Goal: Information Seeking & Learning: Learn about a topic

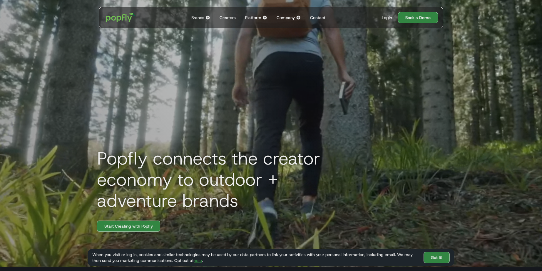
click at [196, 19] on div "Brands" at bounding box center [197, 18] width 13 height 6
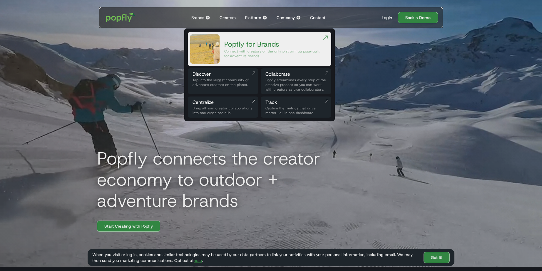
click at [228, 53] on div "Connect with creators on the only platform purpose-built for adventure brands." at bounding box center [273, 53] width 98 height 9
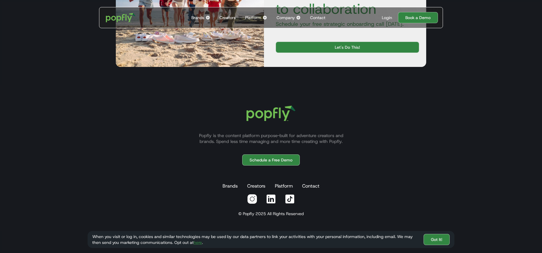
scroll to position [1096, 0]
click at [209, 18] on img at bounding box center [207, 17] width 5 height 5
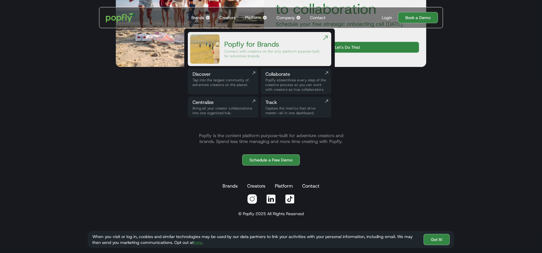
click at [266, 19] on img at bounding box center [264, 17] width 5 height 5
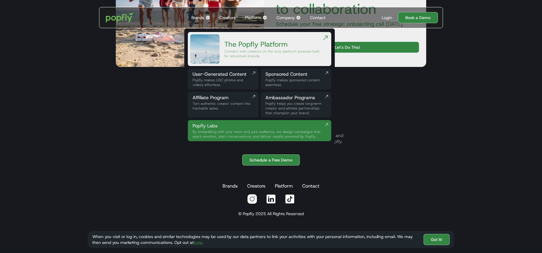
click at [253, 18] on div "Platform" at bounding box center [253, 18] width 16 height 6
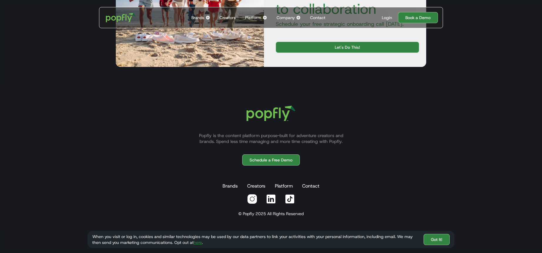
click at [258, 19] on div "Platform" at bounding box center [253, 18] width 16 height 6
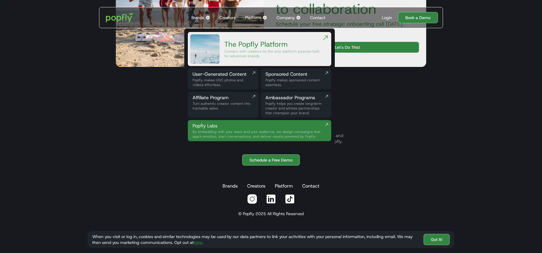
click at [271, 44] on div "The Popfly Platform" at bounding box center [273, 44] width 98 height 9
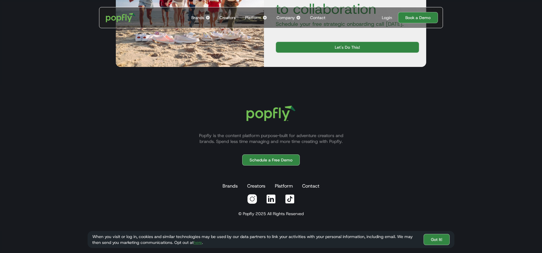
scroll to position [1315, 0]
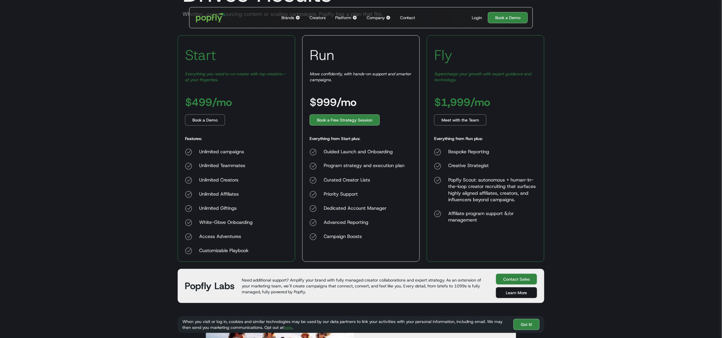
scroll to position [34, 0]
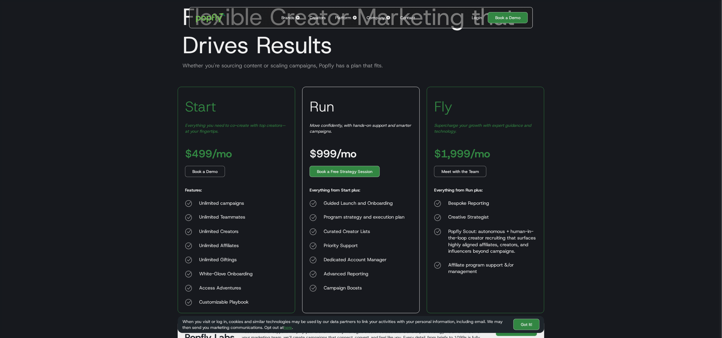
click at [288, 19] on div "Brands" at bounding box center [287, 18] width 13 height 6
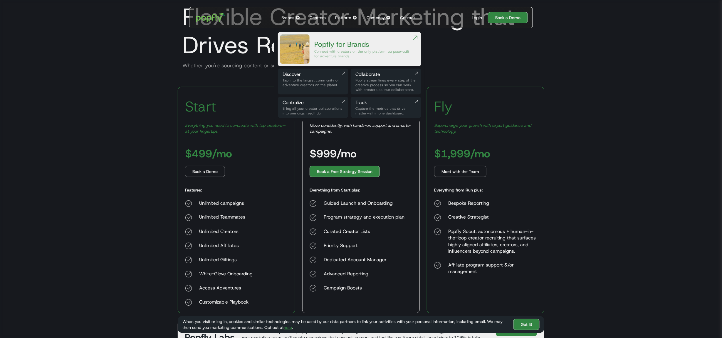
click at [321, 48] on div "Popfly for Brands Connect with creators on the only platform purpose-built for …" at bounding box center [363, 48] width 98 height 29
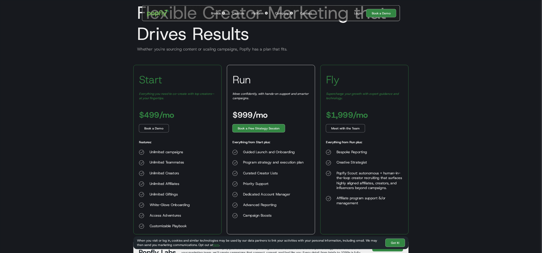
scroll to position [26, 0]
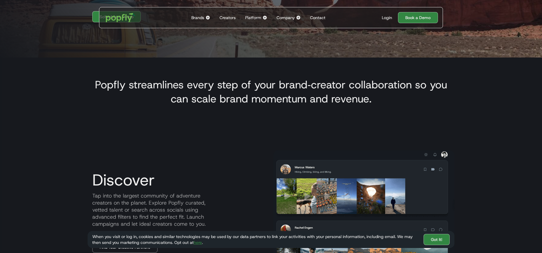
scroll to position [388, 0]
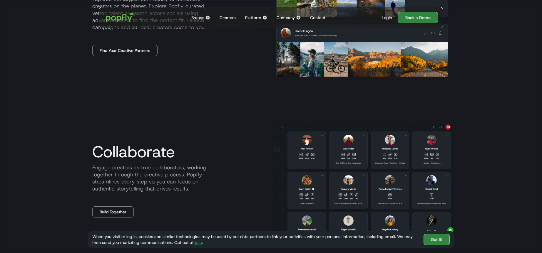
drag, startPoint x: 461, startPoint y: 87, endPoint x: 470, endPoint y: 49, distance: 39.0
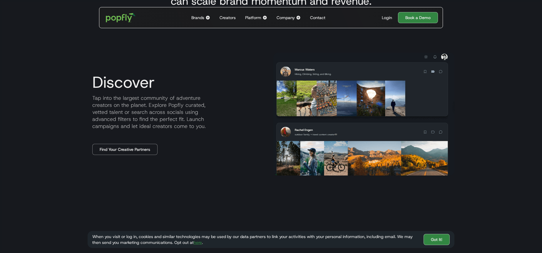
scroll to position [186, 0]
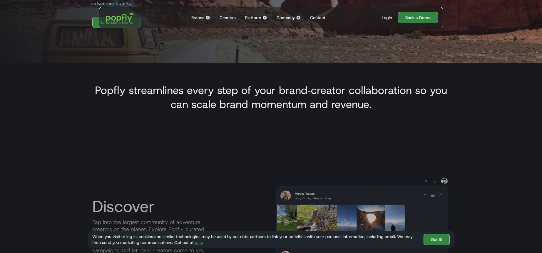
drag, startPoint x: 450, startPoint y: 76, endPoint x: 431, endPoint y: 47, distance: 34.8
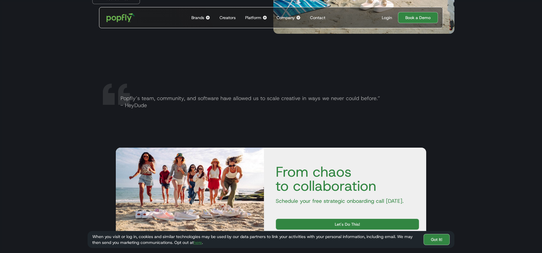
click at [118, 20] on img "home" at bounding box center [121, 17] width 36 height 17
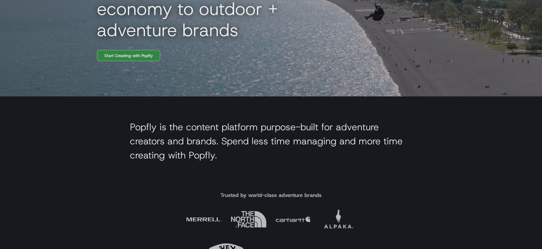
scroll to position [213, 0]
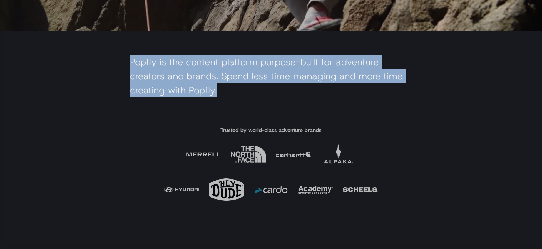
drag, startPoint x: 212, startPoint y: 99, endPoint x: 106, endPoint y: 69, distance: 110.1
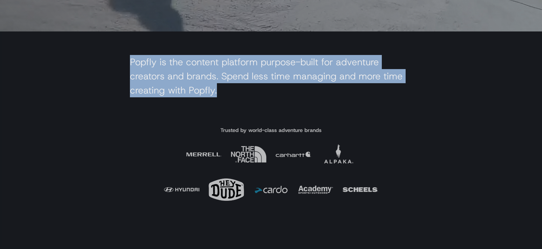
click at [106, 69] on section "Popfly is the content platform purpose-built for adventure creators and brands.…" at bounding box center [271, 77] width 542 height 92
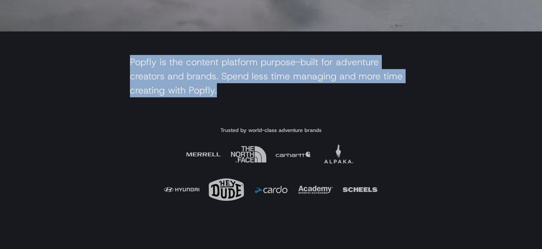
copy h2 "Popfly is the content platform purpose-built for adventure creators and brands.…"
